Goal: Task Accomplishment & Management: Manage account settings

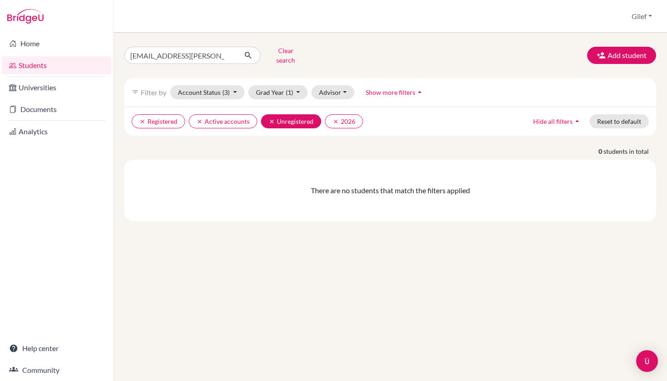
click at [272, 118] on icon "clear" at bounding box center [272, 121] width 6 height 6
click at [177, 116] on button "clear Registered" at bounding box center [159, 121] width 54 height 14
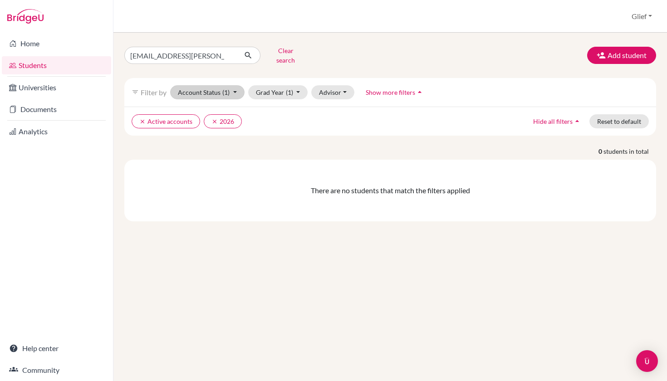
click at [232, 88] on button "Account Status (1)" at bounding box center [207, 92] width 74 height 14
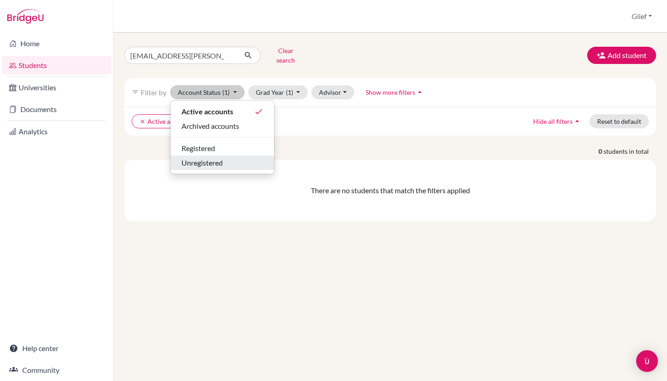
click at [218, 157] on span "Unregistered" at bounding box center [202, 162] width 41 height 11
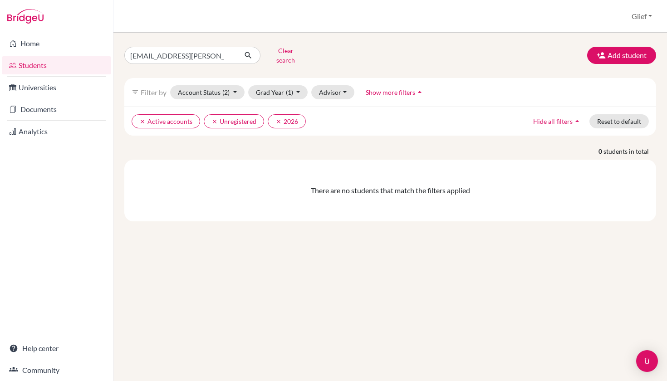
click at [250, 51] on icon "submit" at bounding box center [248, 55] width 9 height 9
click at [216, 86] on button "Account Status (2)" at bounding box center [207, 92] width 74 height 14
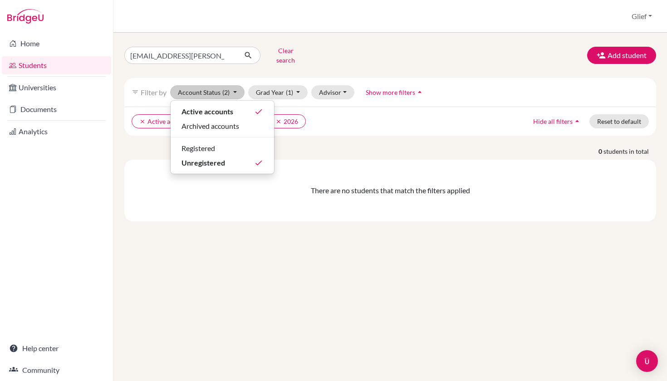
click at [216, 86] on button "Account Status (2)" at bounding box center [207, 92] width 74 height 14
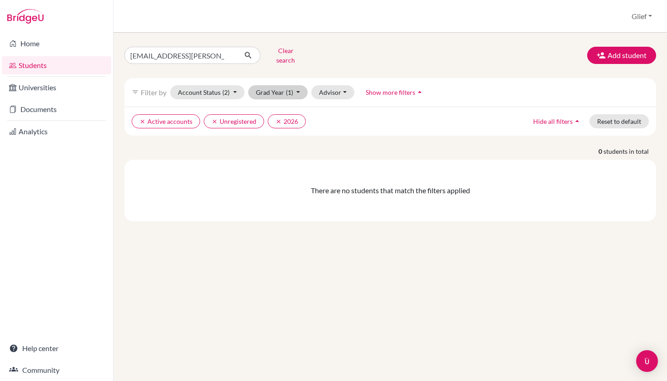
click at [272, 85] on button "Grad Year (1)" at bounding box center [278, 92] width 60 height 14
click at [353, 123] on div "clear Active accounts clear Unregistered clear 2026 Hide all filters arrow_drop…" at bounding box center [390, 121] width 532 height 29
click at [341, 90] on button "Advisor" at bounding box center [332, 92] width 43 height 14
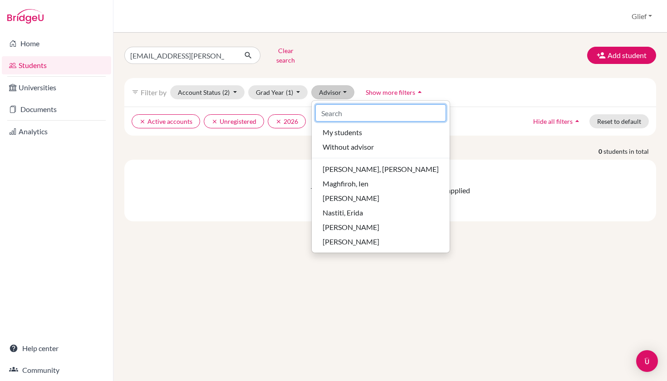
click at [366, 108] on input at bounding box center [380, 112] width 131 height 17
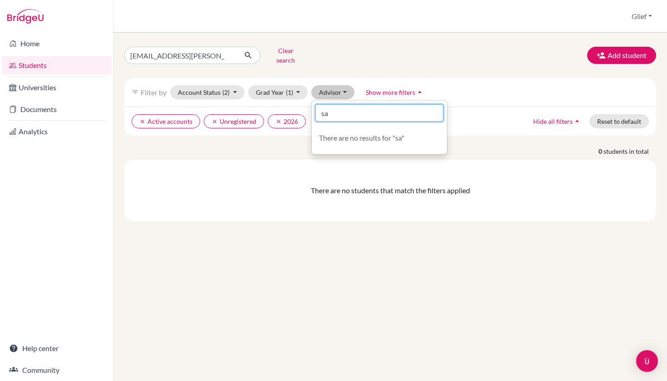
type input "s"
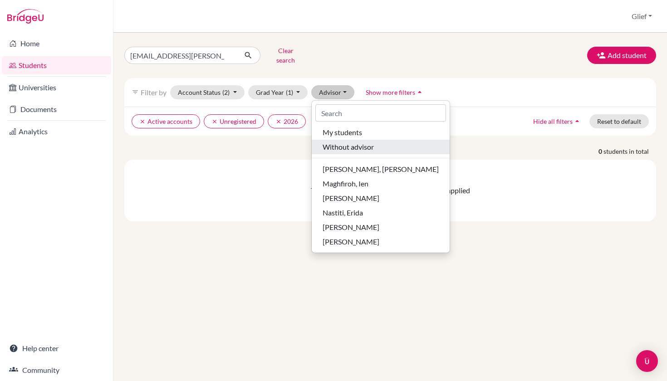
click at [355, 142] on span "Without advisor" at bounding box center [348, 147] width 51 height 11
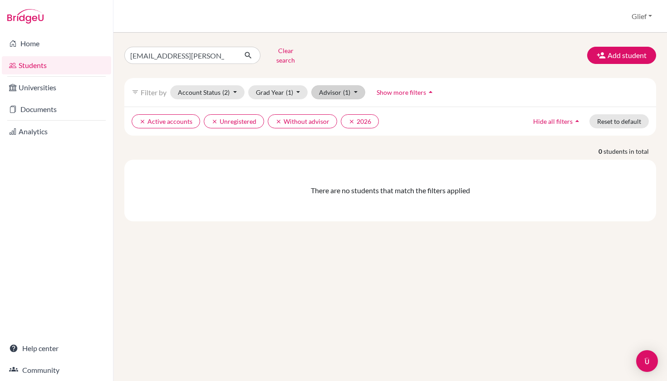
click at [347, 91] on button "Advisor (1)" at bounding box center [338, 92] width 54 height 14
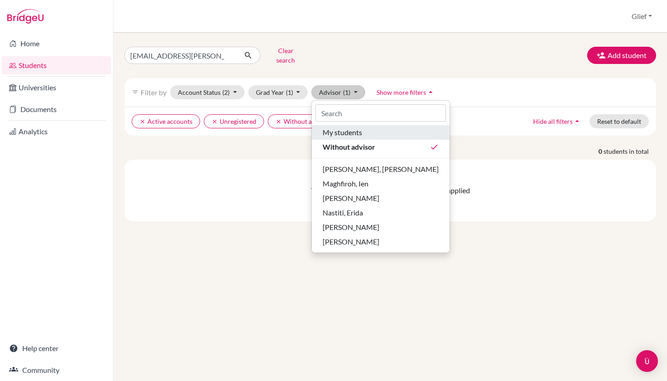
click at [353, 127] on span "My students" at bounding box center [342, 132] width 39 height 11
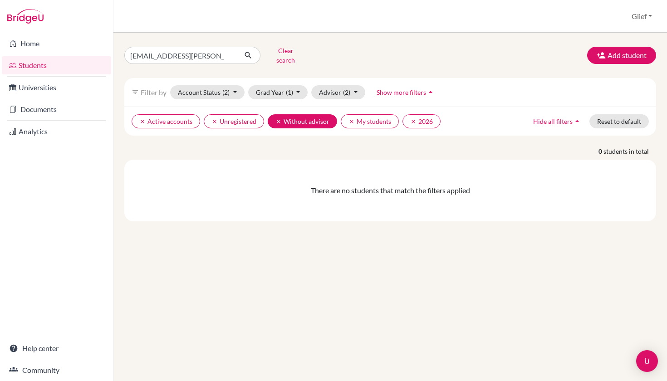
click at [280, 118] on icon "clear" at bounding box center [278, 121] width 6 height 6
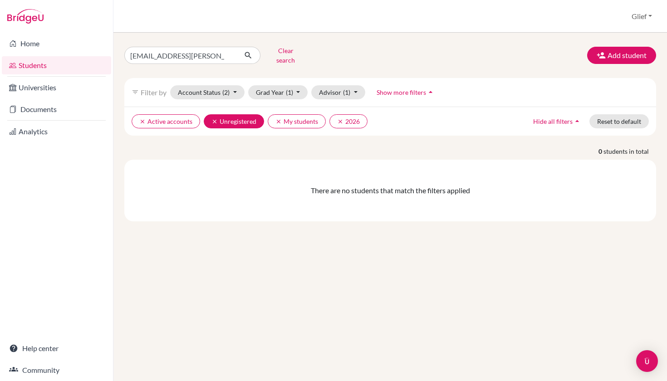
click at [212, 118] on icon "clear" at bounding box center [214, 121] width 6 height 6
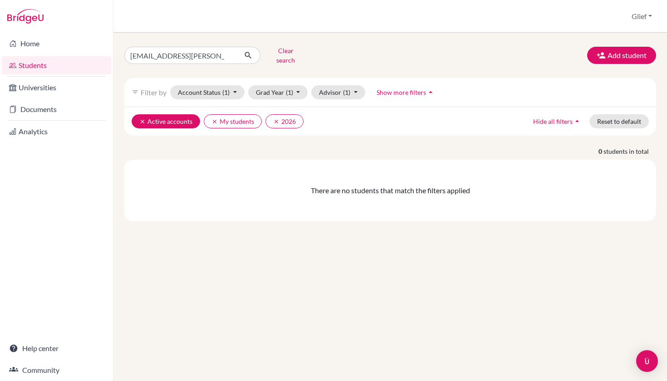
click at [190, 120] on button "clear Active accounts" at bounding box center [166, 121] width 69 height 14
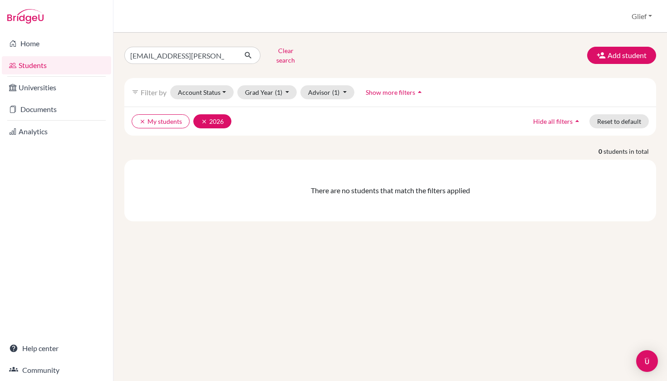
click at [203, 118] on icon "clear" at bounding box center [204, 121] width 6 height 6
click at [140, 118] on icon "clear" at bounding box center [142, 121] width 6 height 6
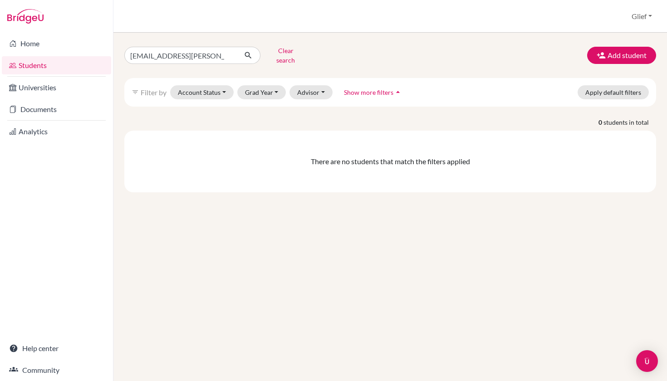
click at [278, 58] on button "Clear search" at bounding box center [285, 56] width 50 height 24
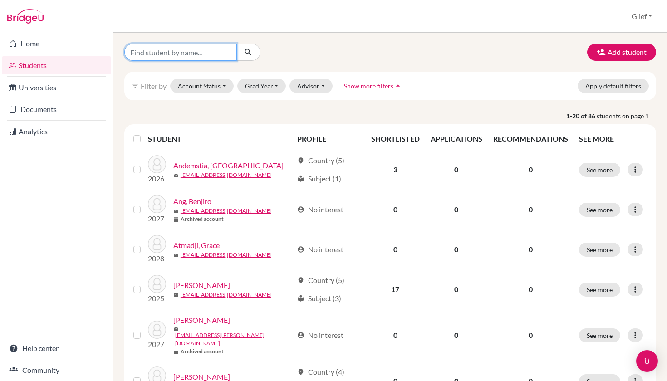
click at [206, 54] on input "Find student by name..." at bounding box center [180, 52] width 113 height 17
paste input "[EMAIL_ADDRESS][PERSON_NAME][DOMAIN_NAME]"
type input "[EMAIL_ADDRESS][PERSON_NAME][DOMAIN_NAME]"
click at [251, 54] on icon "submit" at bounding box center [248, 52] width 9 height 9
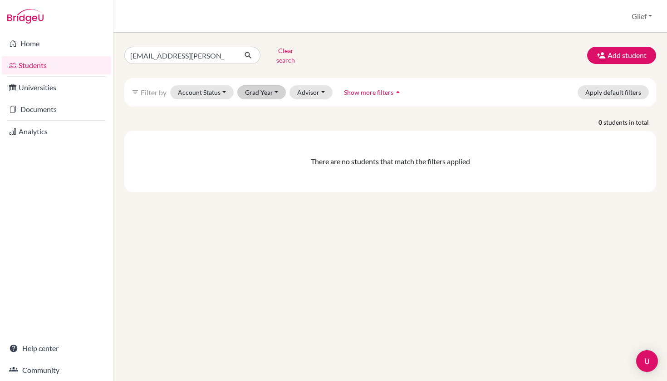
click at [260, 85] on button "Grad Year" at bounding box center [261, 92] width 49 height 14
click at [264, 135] on span "2026" at bounding box center [257, 140] width 16 height 11
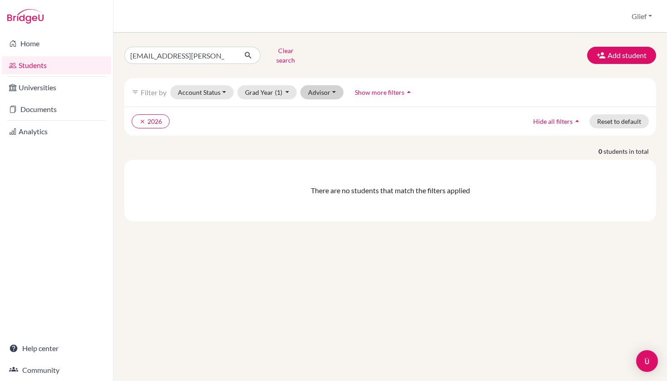
click at [323, 90] on button "Advisor" at bounding box center [321, 92] width 43 height 14
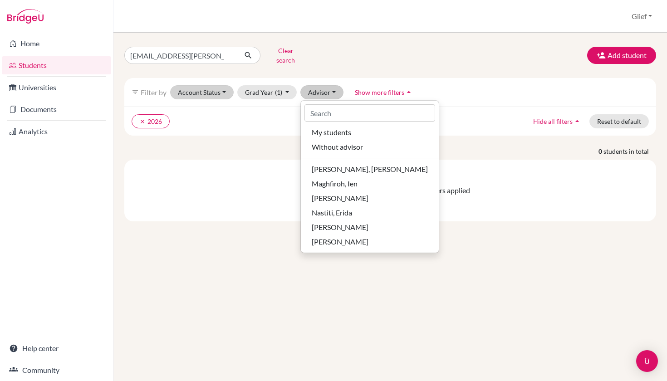
click at [216, 88] on button "Account Status" at bounding box center [202, 92] width 64 height 14
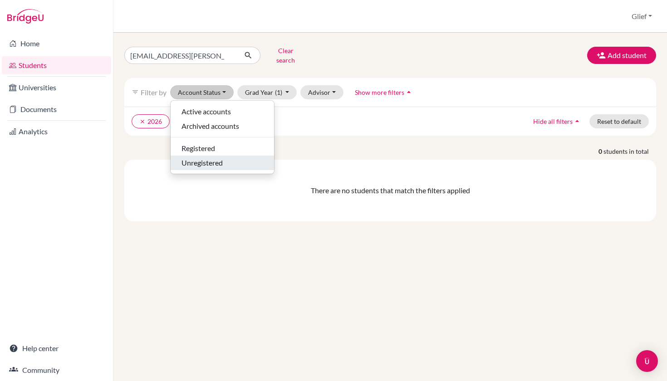
click at [204, 157] on span "Unregistered" at bounding box center [202, 162] width 41 height 11
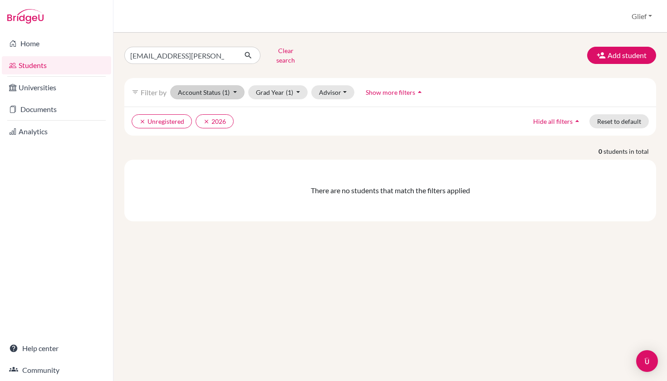
click at [226, 88] on span "(1)" at bounding box center [225, 92] width 7 height 8
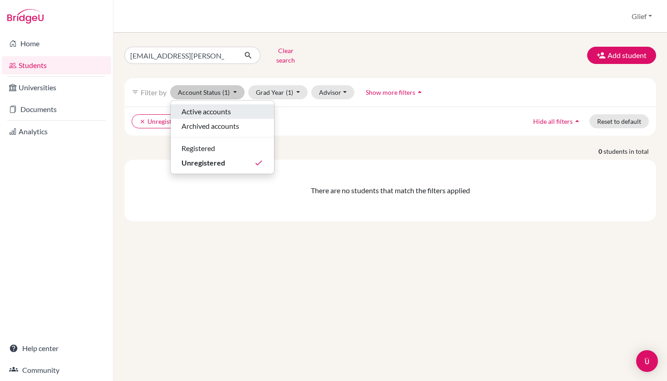
click at [216, 106] on span "Active accounts" at bounding box center [206, 111] width 49 height 11
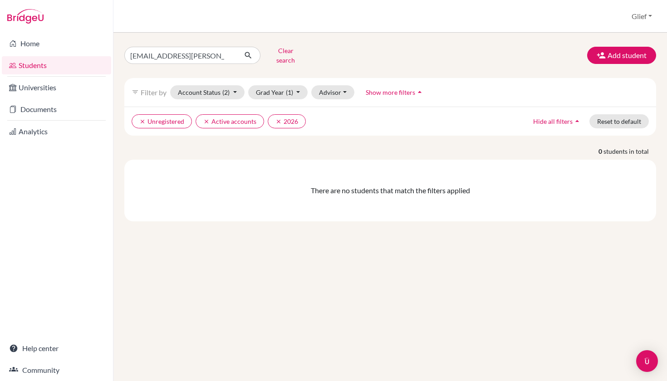
click at [288, 52] on button "Clear search" at bounding box center [285, 56] width 50 height 24
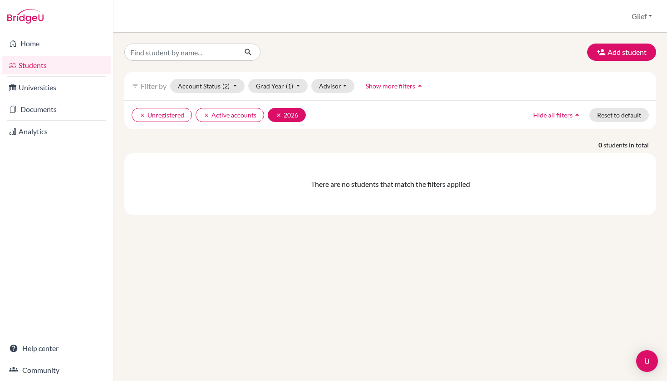
click at [284, 115] on button "clear 2026" at bounding box center [287, 115] width 38 height 14
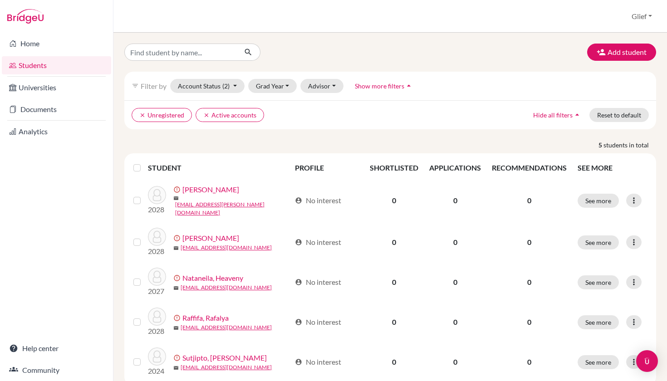
click at [639, 13] on button "Glief" at bounding box center [642, 16] width 29 height 17
click at [535, 38] on div "Add student filter_list Filter by Account Status (2) Active accounts done Archi…" at bounding box center [390, 207] width 554 height 349
click at [646, 12] on button "Glief" at bounding box center [642, 16] width 29 height 17
click at [610, 36] on link "Profile" at bounding box center [622, 37] width 72 height 15
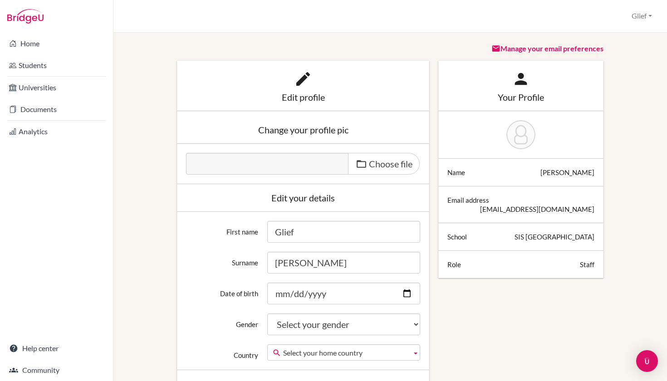
click at [645, 15] on button "Glief" at bounding box center [642, 16] width 29 height 17
click at [623, 47] on link "School Settings" at bounding box center [620, 51] width 72 height 15
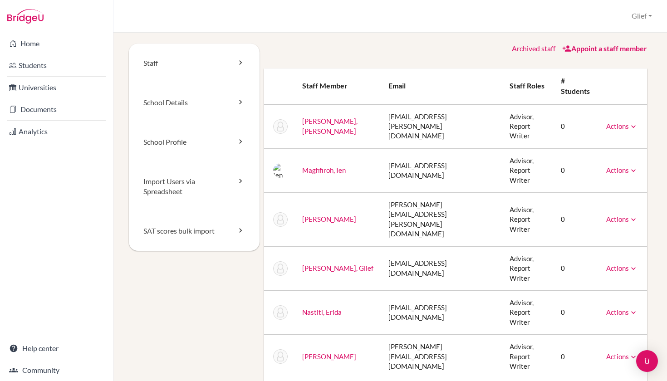
click at [633, 264] on icon at bounding box center [633, 268] width 9 height 9
click at [641, 16] on button "Glief" at bounding box center [642, 16] width 29 height 17
click at [611, 77] on button "Log out" at bounding box center [620, 73] width 72 height 15
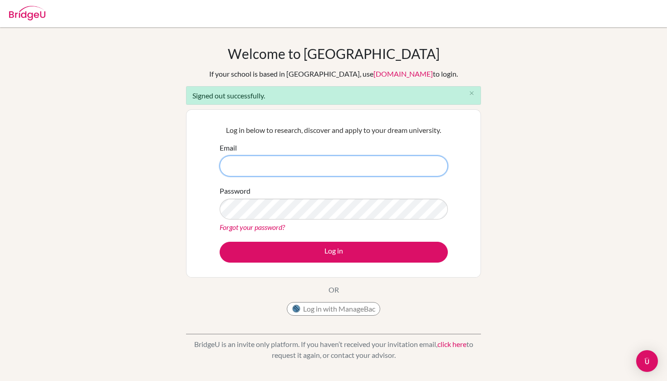
type input "info.glief@gmail.com"
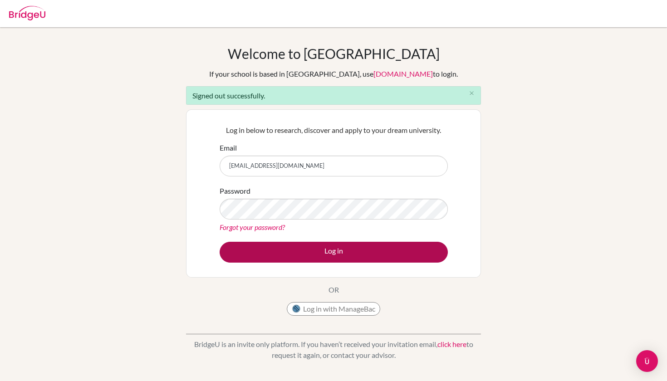
click at [296, 246] on button "Log in" at bounding box center [334, 252] width 228 height 21
